Goal: Navigation & Orientation: Find specific page/section

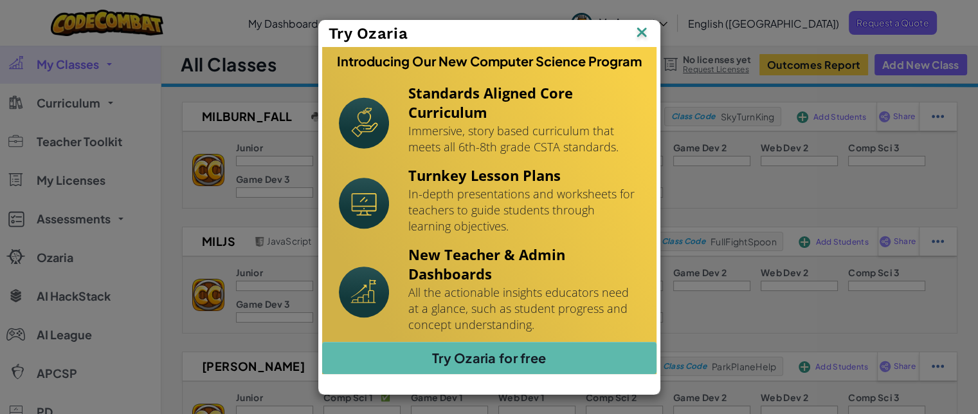
click at [642, 32] on img at bounding box center [641, 33] width 17 height 19
